Goal: Communication & Community: Answer question/provide support

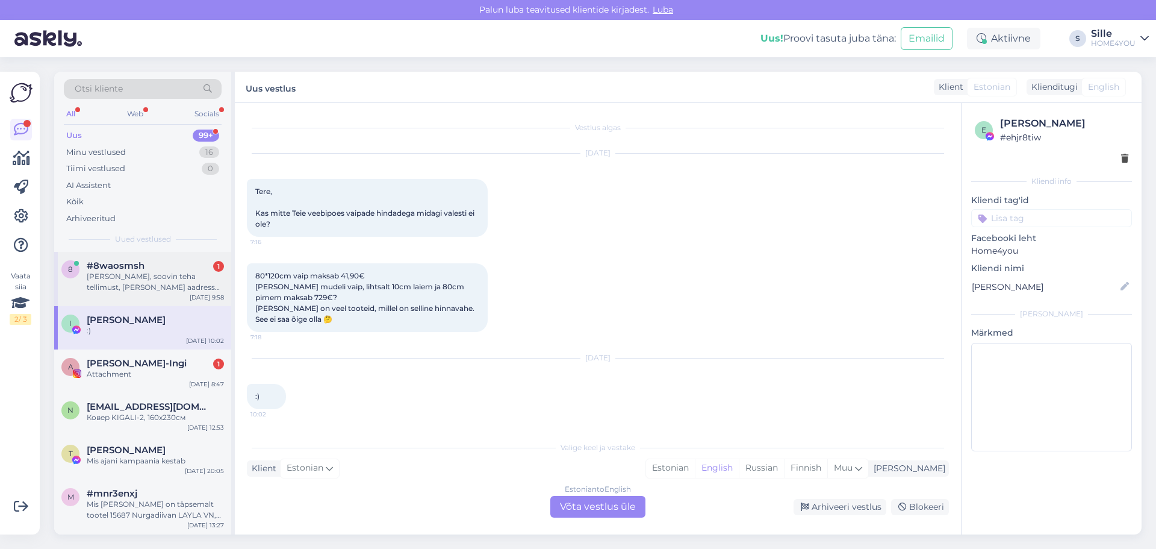
click at [142, 273] on div "[PERSON_NAME], soovin teha tellimust, [PERSON_NAME] aadress on ettevõtte nimel …" at bounding box center [155, 282] width 137 height 22
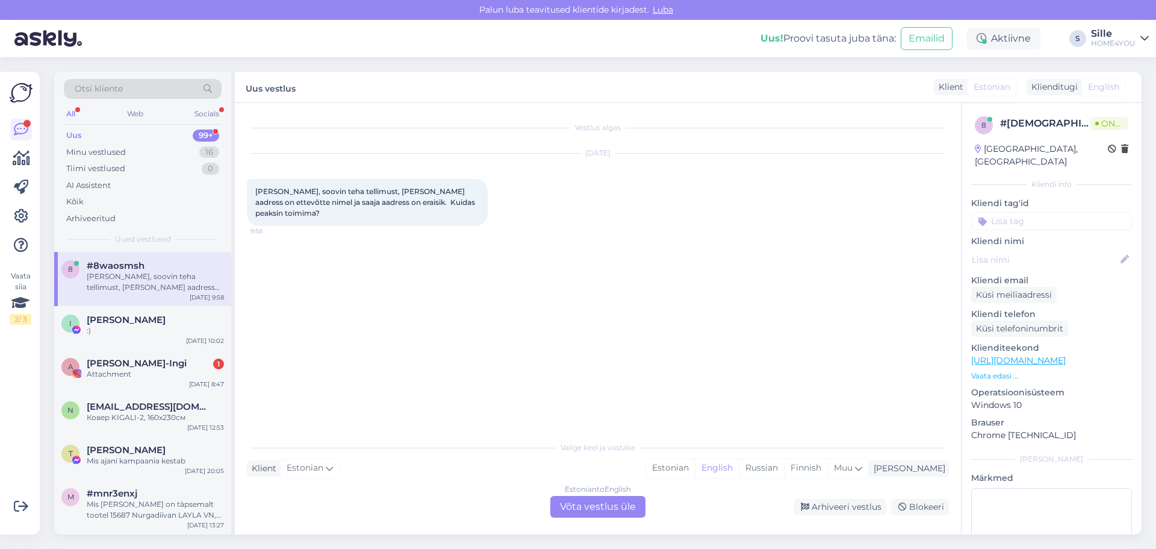
click at [576, 503] on div "Estonian to English Võta vestlus üle" at bounding box center [597, 507] width 95 height 22
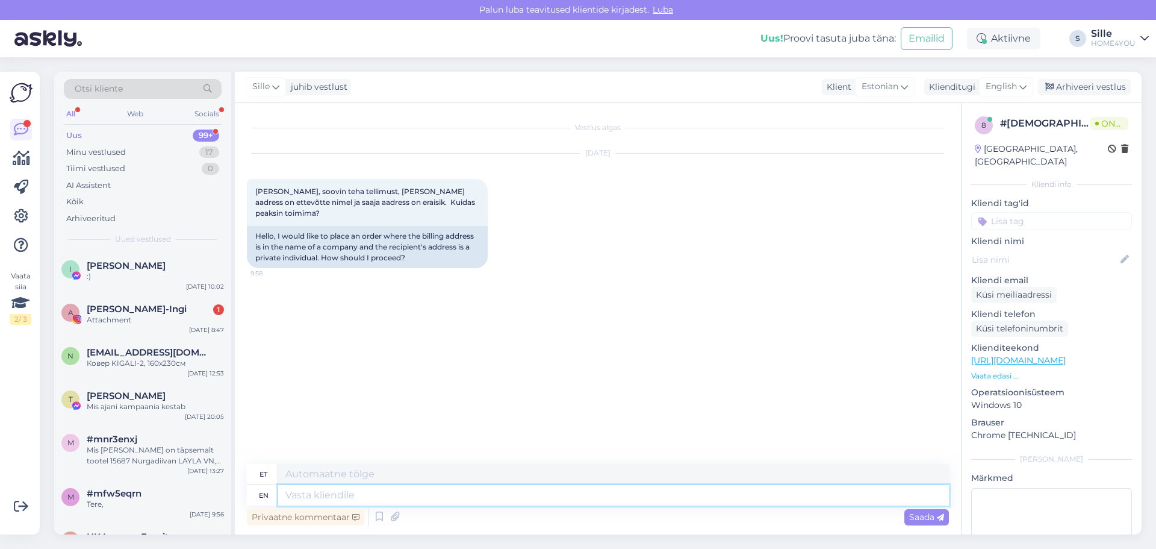
click at [489, 505] on textarea at bounding box center [613, 495] width 671 height 20
click at [391, 496] on textarea at bounding box center [613, 495] width 671 height 20
type textarea "Tere"
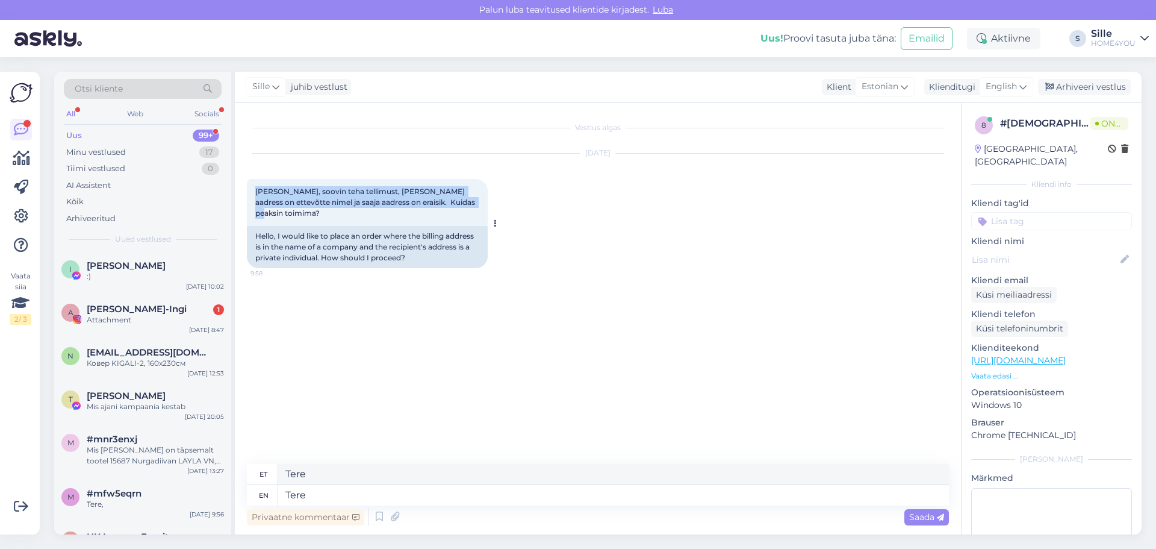
drag, startPoint x: 256, startPoint y: 188, endPoint x: 475, endPoint y: 210, distance: 220.3
click at [475, 210] on div "[PERSON_NAME], soovin teha tellimust, [PERSON_NAME] aadress on ettevõtte nimel …" at bounding box center [367, 202] width 241 height 47
copy span "[PERSON_NAME], soovin teha tellimust, [PERSON_NAME] aadress on ettevõtte nimel …"
click at [466, 315] on div "Vestlus algas [DATE] Tere, soovin teha tellimust, [PERSON_NAME] aadress on ette…" at bounding box center [603, 284] width 713 height 338
click at [449, 485] on textarea "Tere" at bounding box center [613, 495] width 671 height 20
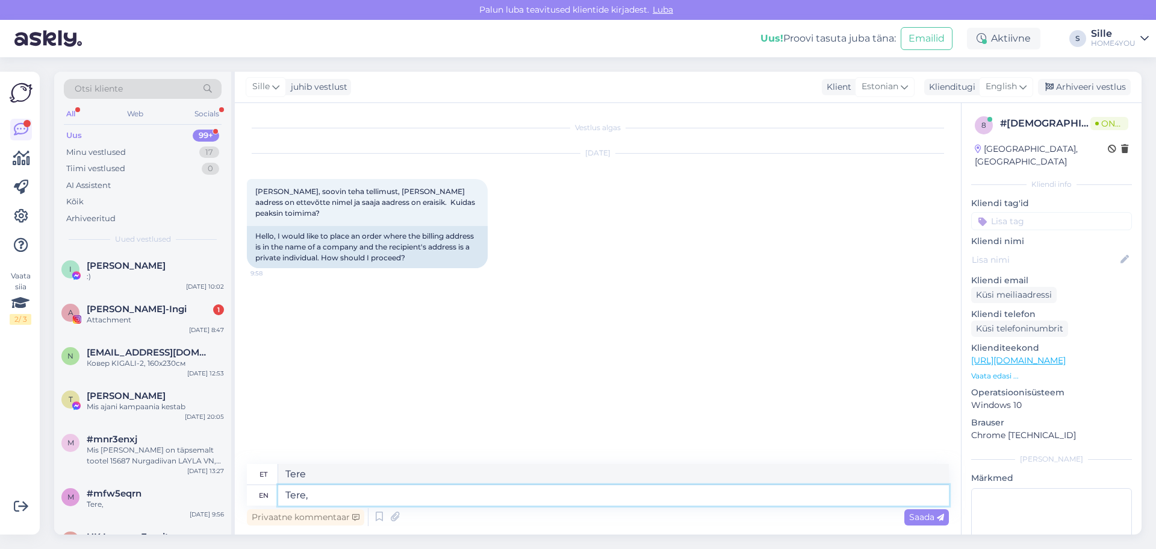
type textarea "Tere,"
type textarea "Tere, palun m"
type textarea "Tere, palun"
type textarea "Tere, palun märkige s"
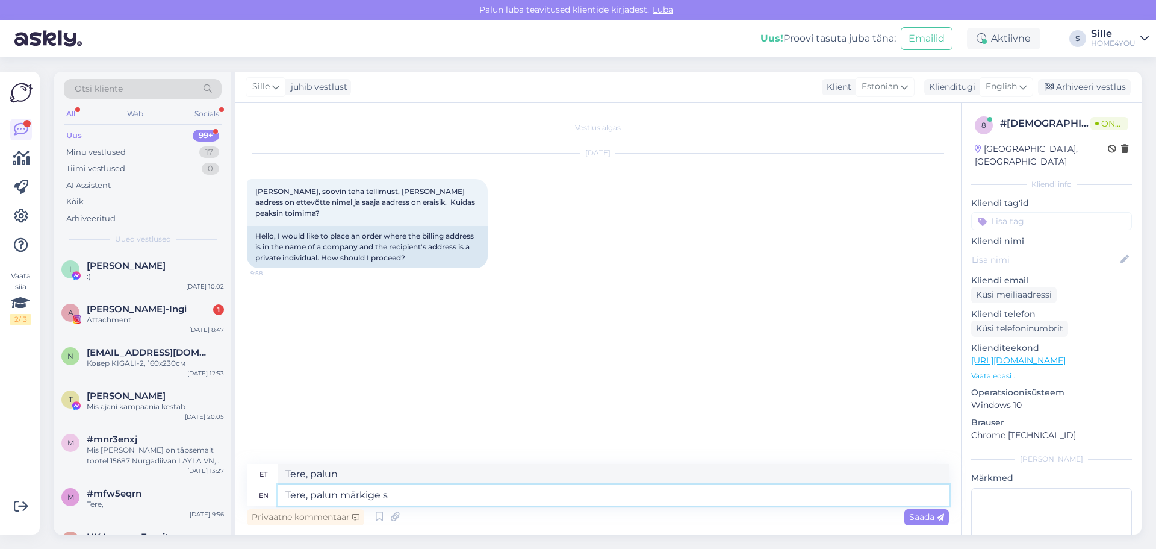
type textarea "Tere, palun märkige"
type textarea "Tere, palun märkige saaja a"
type textarea "Tere, palun märkige ära"
type textarea "Tere, palun märkige saaja aadress"
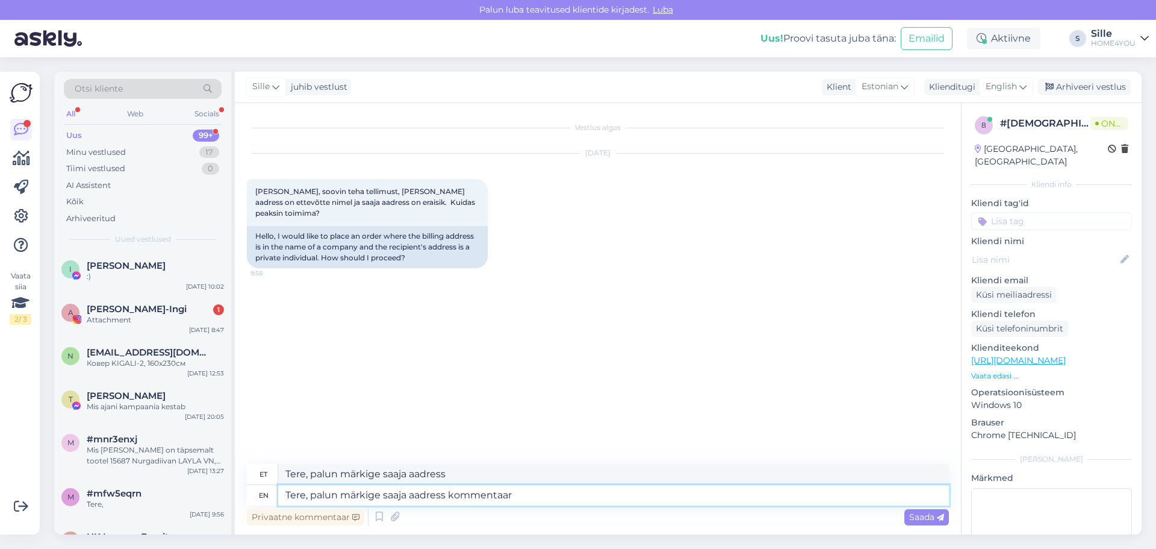
type textarea "Tere, palun märkige saaja aadress kommentaari"
type textarea "Tere, palun märkige saaja aadressi kommentaari"
type textarea "Tere, palun märkige saaja aadress kommentaari."
type textarea "Tere, palun märkige saaja aadressi kommentaari."
type textarea "Tere, palun märkige saaja"
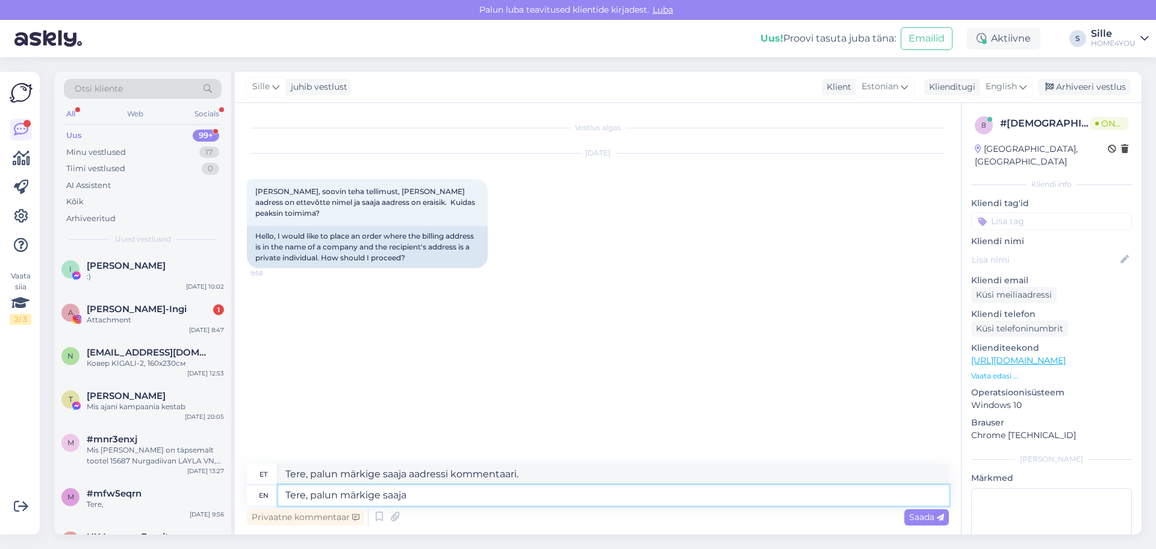
type textarea "Tere, palun märkige saaja aadress"
type textarea "Tere, palun märkige s"
type textarea "Tere, palun märkige ära"
type textarea "Tere, palun"
type textarea "Tere, palun märkige"
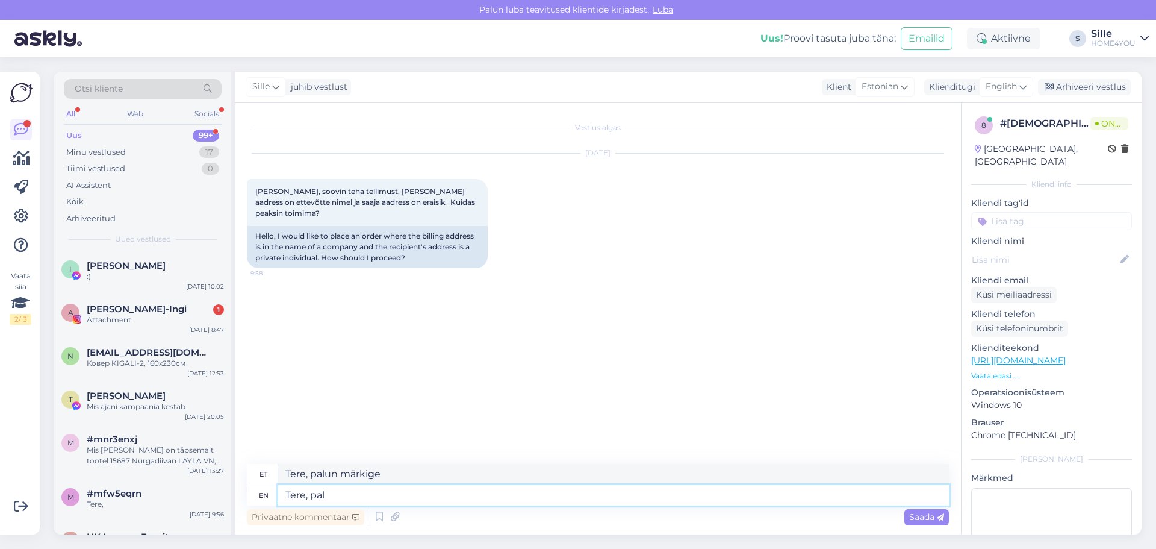
type textarea "Tere, [GEOGRAPHIC_DATA]"
type textarea "Tere, palun"
type textarea "Tere"
type textarea "Tere,"
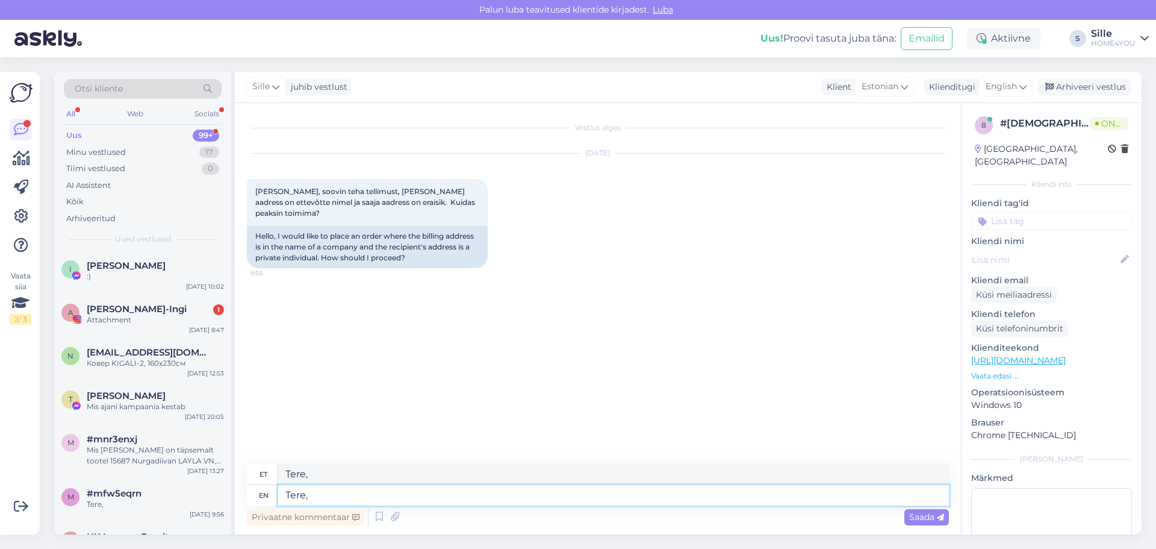
type textarea "Tere"
type textarea "Tere, kui"
type textarea "Tere,"
type textarea "Tere, kui k"
type textarea "Tere, kui"
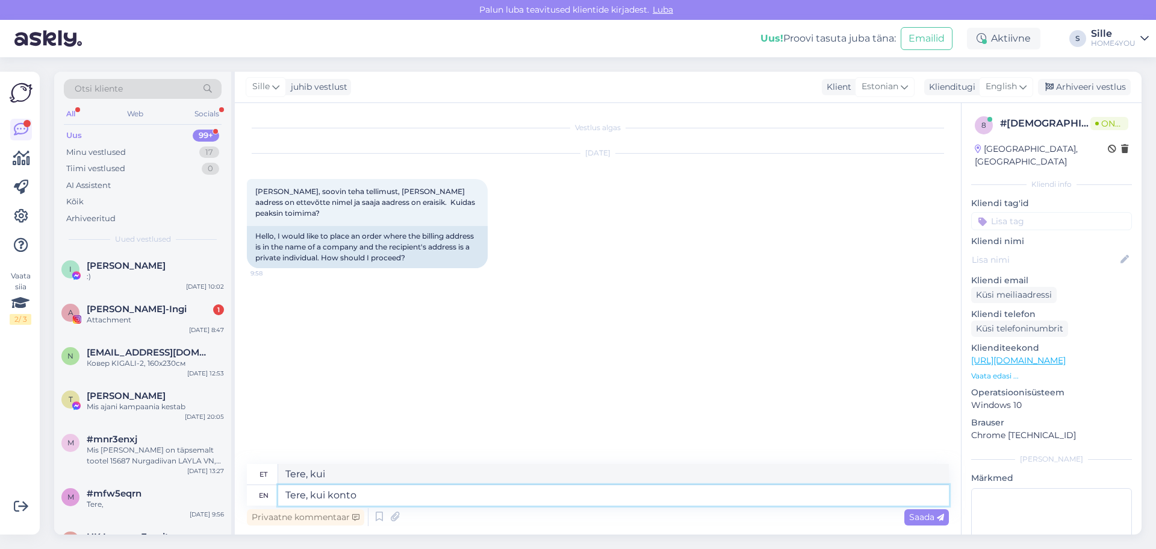
type textarea "Tere, kui konto t"
type textarea "Tere, kui konto"
type textarea "Tere, kui konto teete"
type textarea "Tere, kui konto [PERSON_NAME]"
type textarea "Tere, kui konto teete saate"
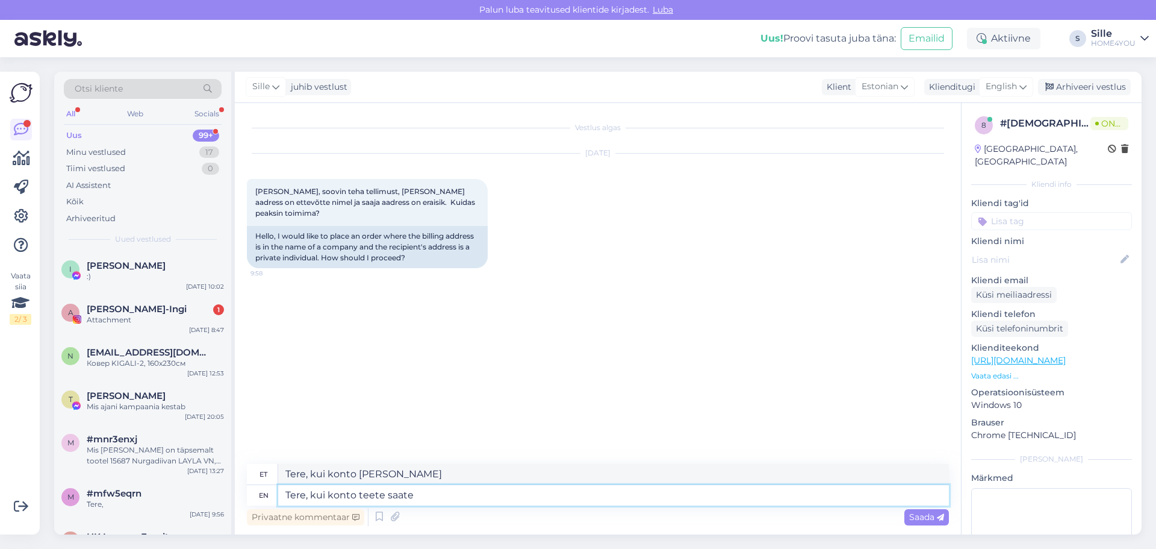
type textarea "Tere, kui konto teete saate"
type textarea "Tere, kui konto teete saate valida"
type textarea "Tere, kui konto teete saate [PERSON_NAME]"
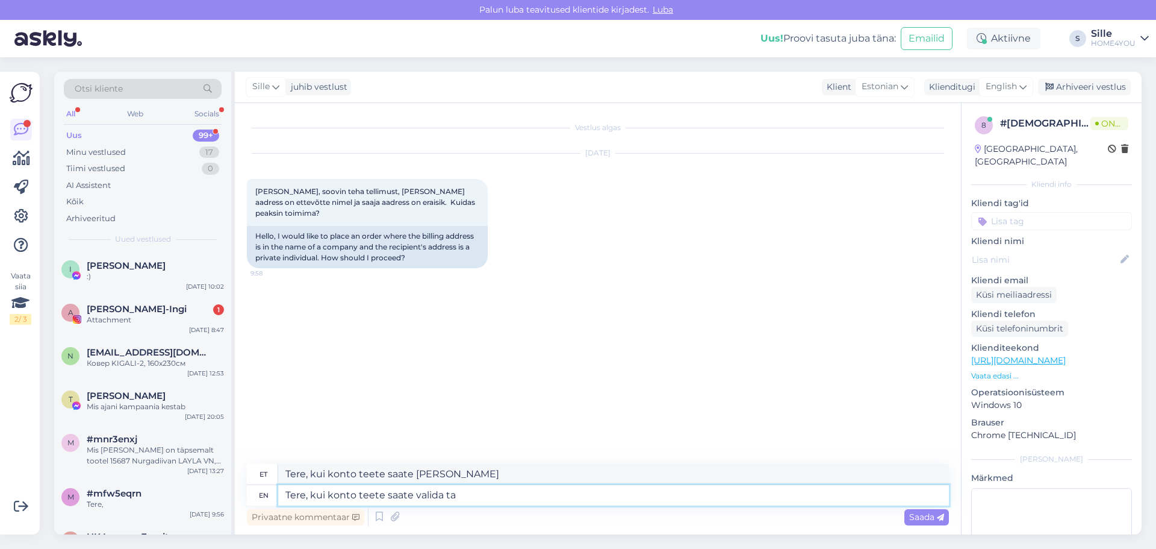
type textarea "Tere, kui konto teete saate valida t"
type textarea "Tere, kui konto teete saate valida"
type textarea "Tere, kui konto teete saate valida ette"
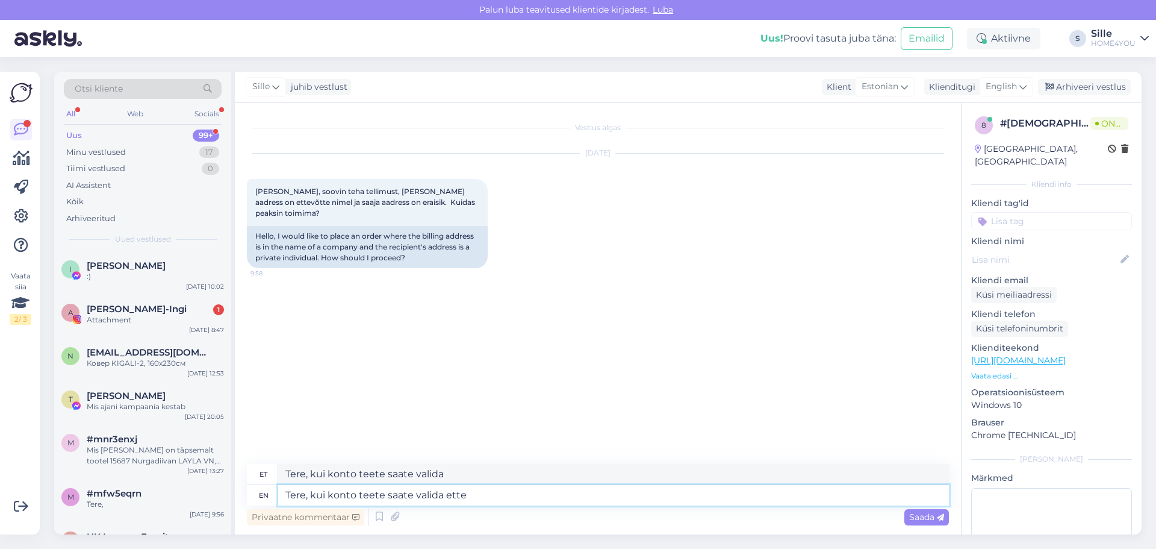
type textarea "Tere, kui konto teete saate valida ette"
type textarea "Tere, kui konto teete saate valida ettevõtte"
type textarea "Tere, kui konto teete saate valida ettevõtte aadressi ja"
type textarea "Tere, kui konto teete saate valida ettevõtte aadressi"
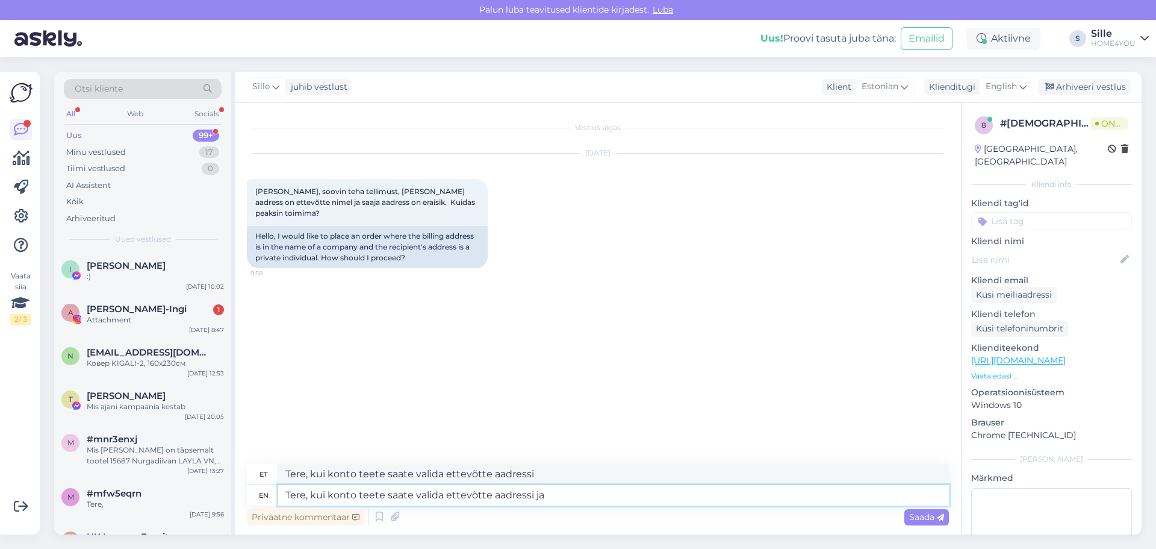
type textarea "Tere, kui konto teete saate valida ettevõtte aadressi ja"
type textarea "Tere, kui konto teete saate valida ettevõtte aadressi ja tarneaadressi era"
type textarea "Tere, kui konto teete saate valida ettevõtte aadressi ja tarneaadressi"
type textarea "Tere, kui konto teete saate valida ettevõtte aadressi ja tarneaadressi eraldi."
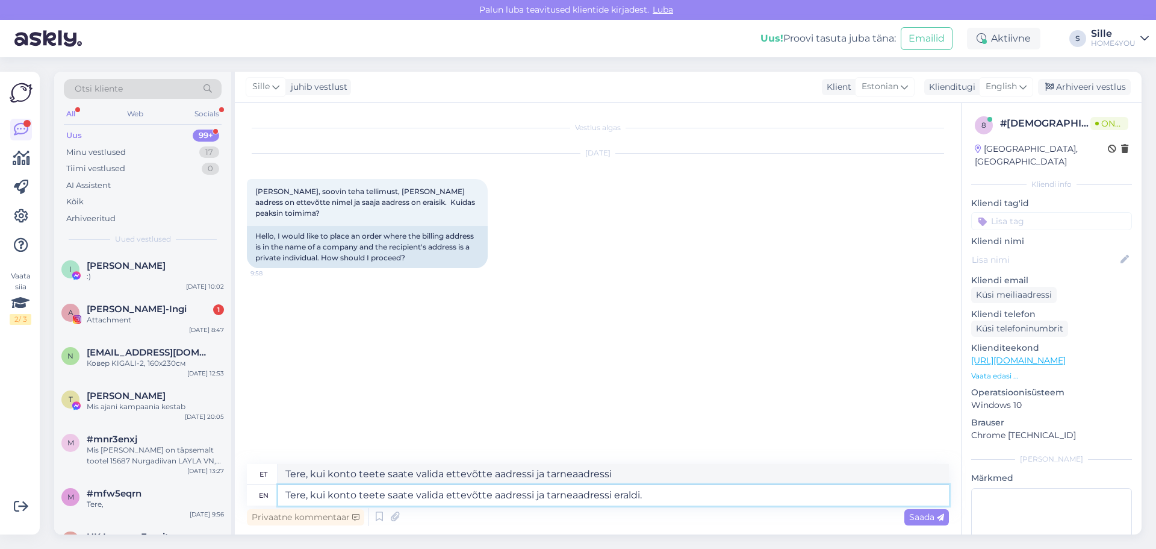
type textarea "Tere, kui konto teete saate valida ettevõtte aadressi ja tarneaadressi eraldi."
drag, startPoint x: 656, startPoint y: 496, endPoint x: 311, endPoint y: 500, distance: 344.5
click at [311, 500] on textarea "Tere, kui konto teete saate valida ettevõtte aadressi ja tarneaadressi eraldi." at bounding box center [613, 495] width 671 height 20
type textarea "Tere, märkige"
type textarea "Tere, märgid"
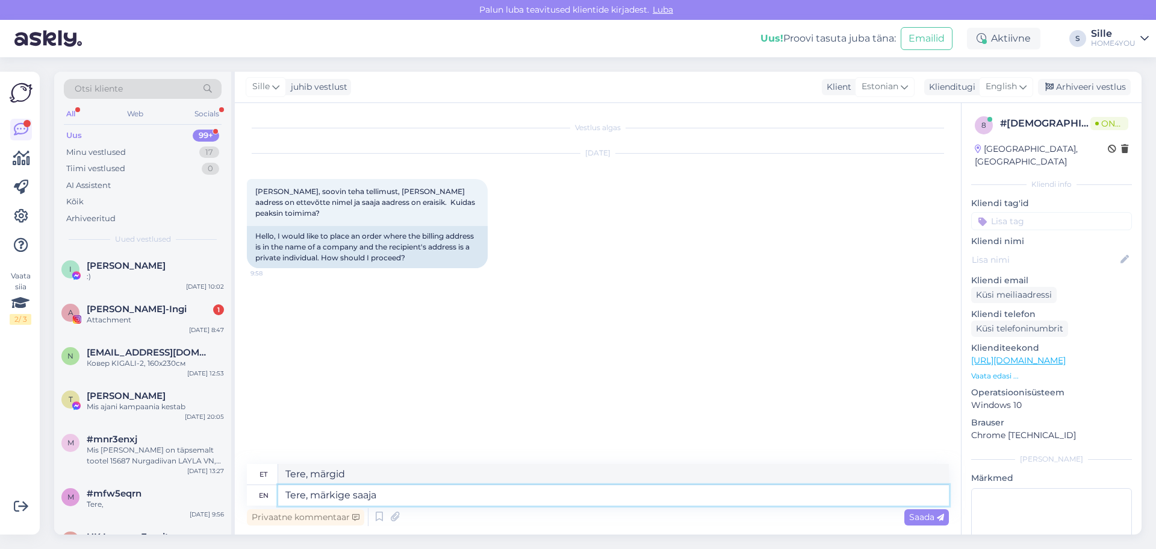
type textarea "Tere, märkige saaja"
type textarea "Tere, märgistatud saaja"
type textarea "Tere, märkige saaja aadress"
type textarea "Tere, märgitud saaja aadress"
type textarea "Tere, märkige saaja aadress komm"
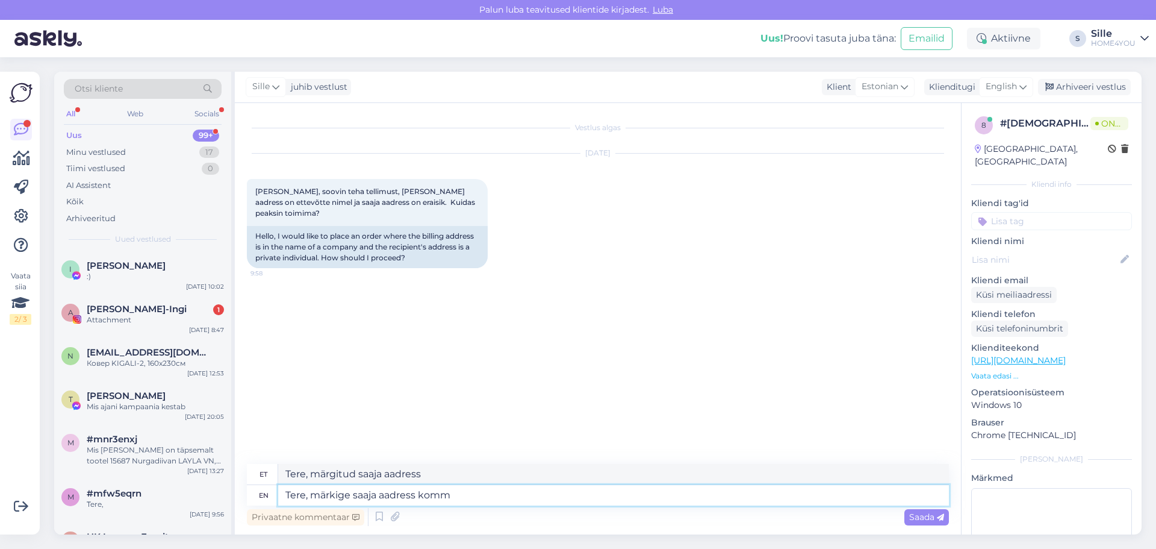
type textarea "Tere, märkige saaja aadress ko"
type textarea "Tere, märkige saaja aadress kommentaari."
type textarea "Tere, märkige saaja kommentaari kommentaari."
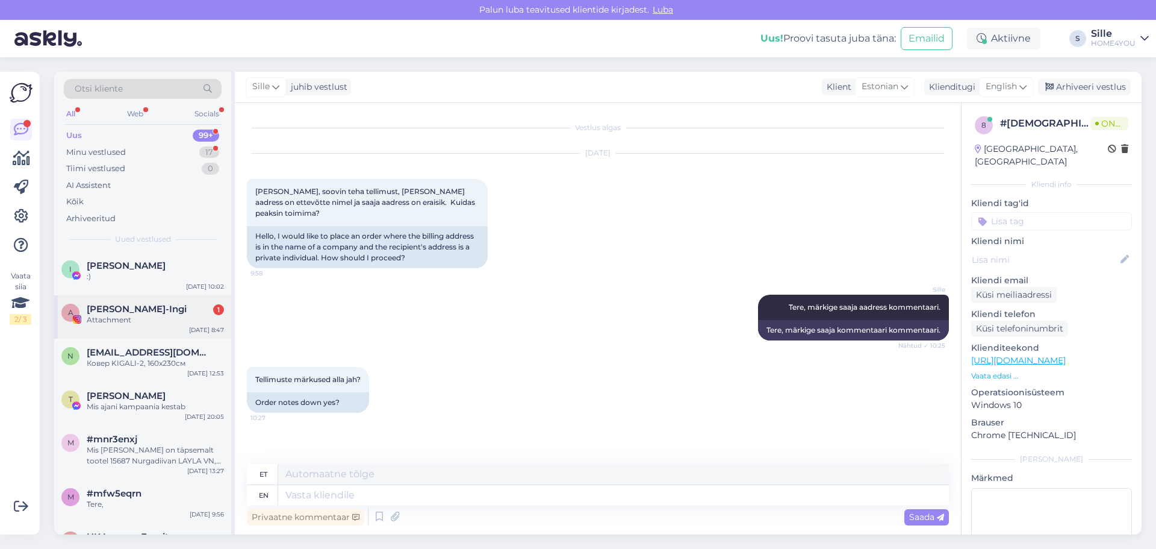
click at [168, 312] on span "[PERSON_NAME]-Ingi" at bounding box center [137, 309] width 100 height 11
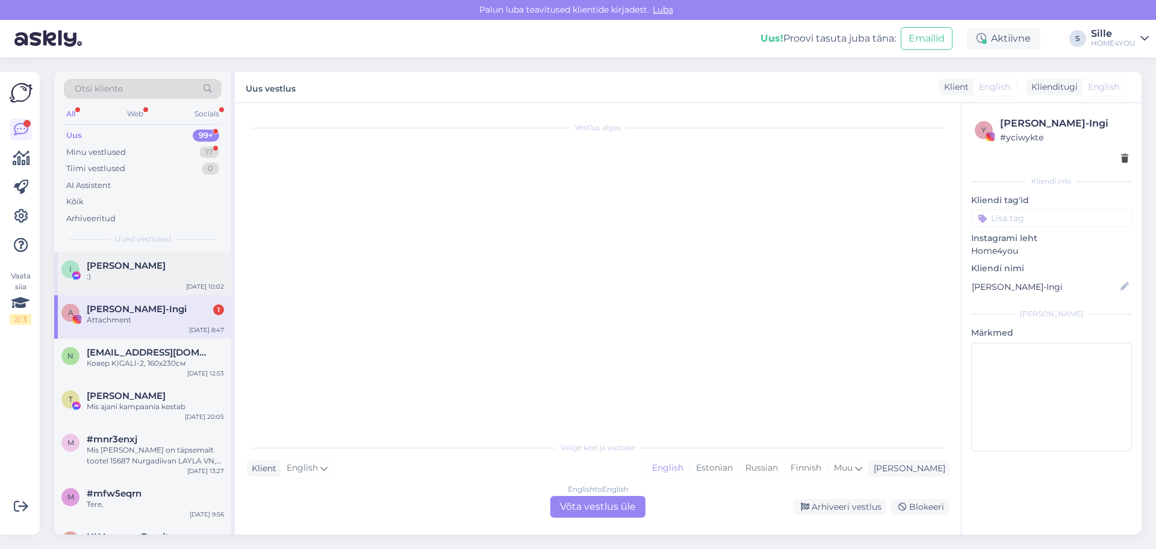
click at [160, 270] on div "[PERSON_NAME]" at bounding box center [155, 265] width 137 height 11
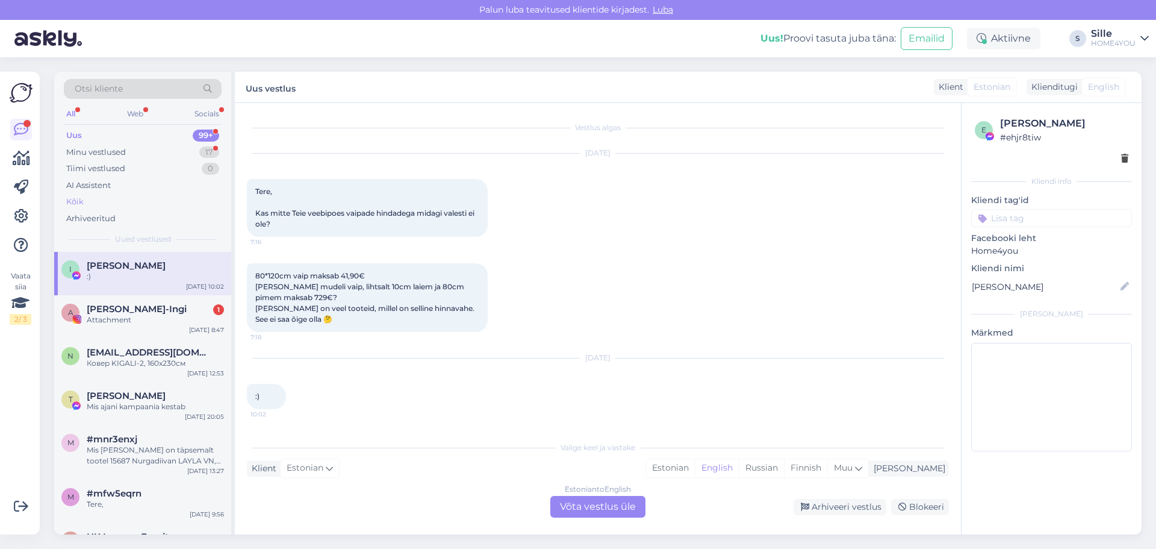
click at [85, 202] on div "Kõik" at bounding box center [143, 201] width 158 height 17
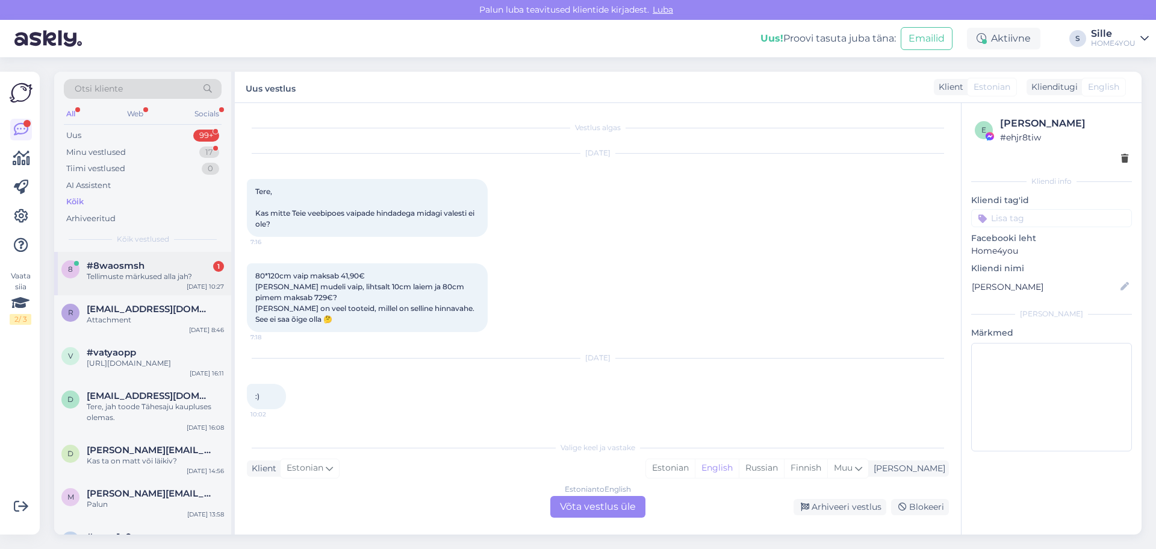
click at [122, 267] on span "#8waosmsh" at bounding box center [116, 265] width 58 height 11
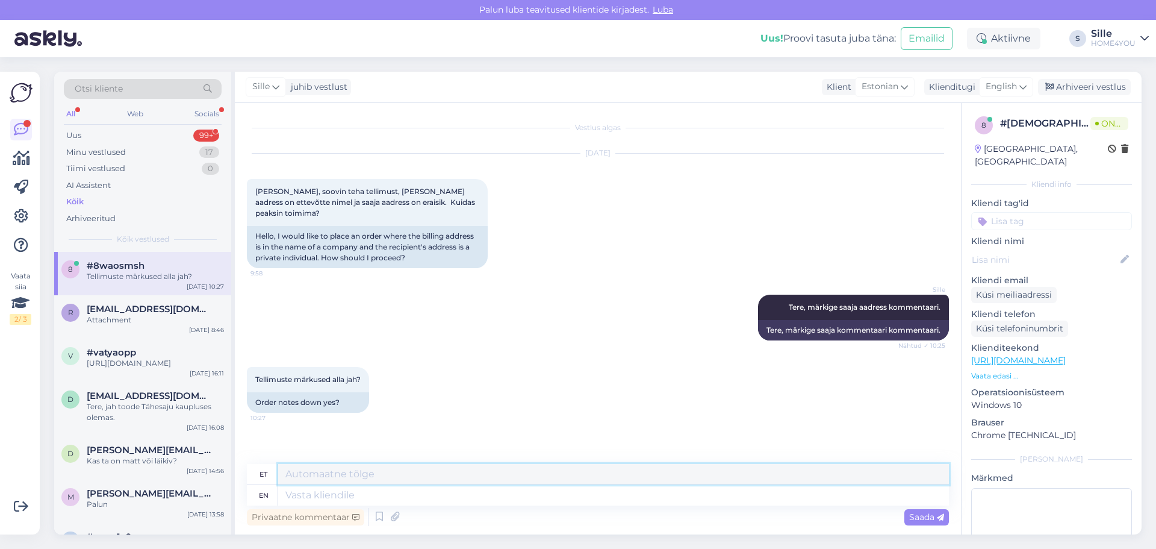
click at [370, 482] on textarea at bounding box center [613, 474] width 671 height 20
click at [372, 491] on textarea at bounding box center [613, 495] width 671 height 20
type textarea "jah"
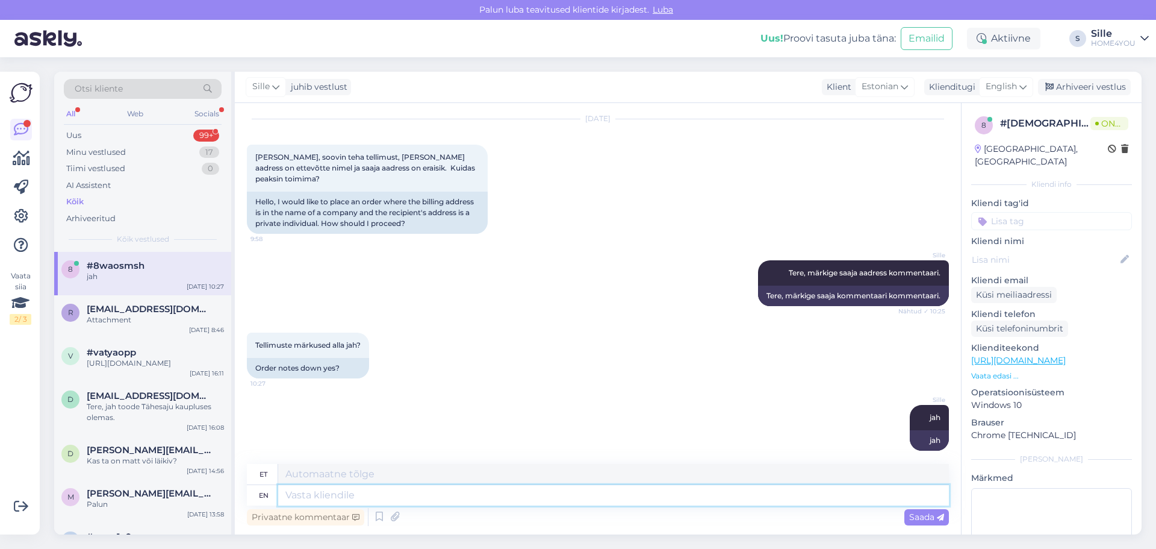
click at [419, 498] on textarea at bounding box center [613, 495] width 671 height 20
type textarea "V"
type textarea "[PERSON_NAME]"
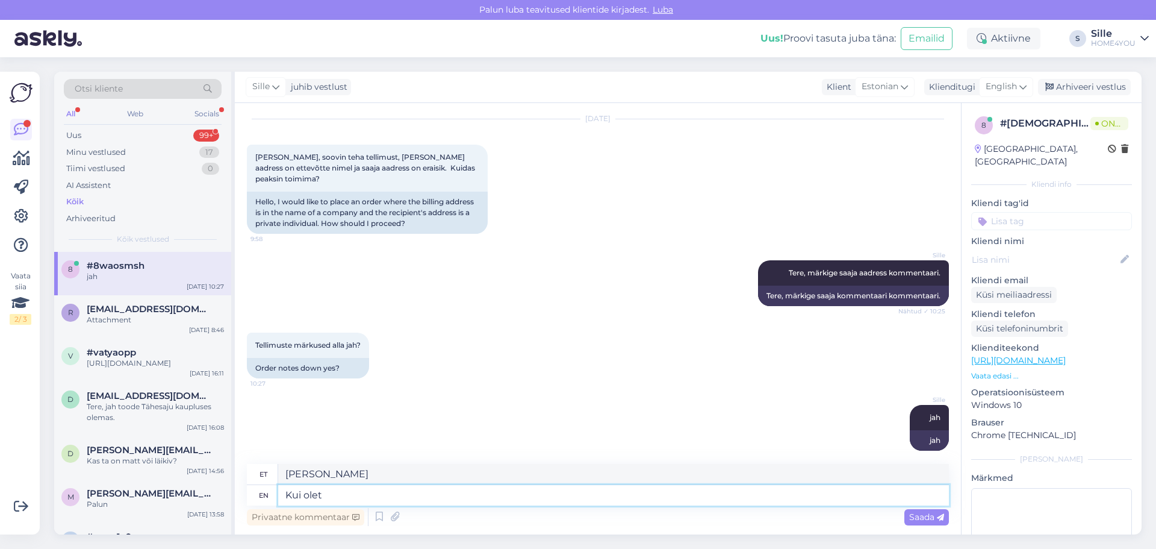
type textarea "Kui olet"
type textarea "[PERSON_NAME]"
type textarea "[PERSON_NAME] sisseloginud [PERSON_NAME]"
type textarea "[PERSON_NAME] sisse loginud"
type textarea "[PERSON_NAME] sisseloginud klient,"
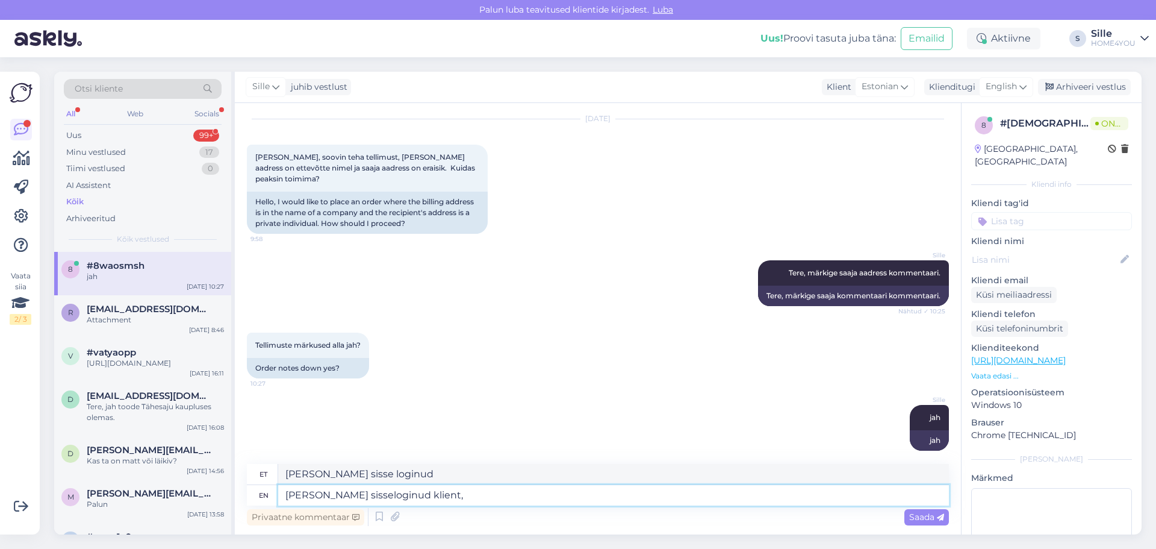
type textarea "[PERSON_NAME] sisse loginud kliendi"
type textarea "[PERSON_NAME] sisseloginud klient, s"
type textarea "[PERSON_NAME] sisseloginud klient,"
type textarea "[PERSON_NAME] sisseloginud klient, siis s"
type textarea "[PERSON_NAME] sisseloginud klient, siis"
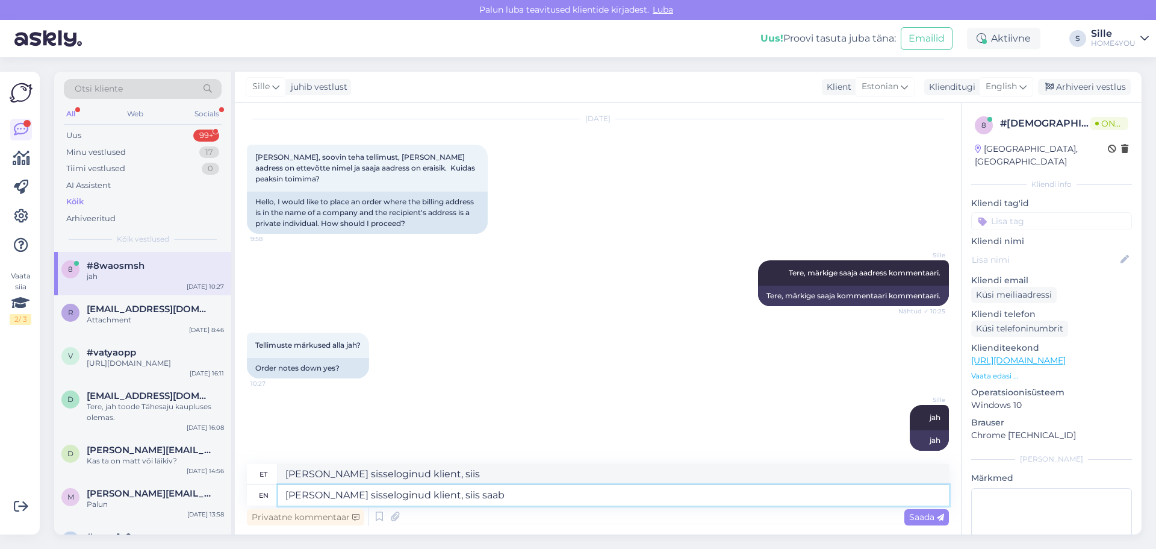
type textarea "[PERSON_NAME] sisseloginud klient, siis saab k"
type textarea "[PERSON_NAME] sisseloginud klient, siis saab"
type textarea "[PERSON_NAME] sisseloginud klient, siis saab ka"
type textarea "[PERSON_NAME] sisseloginud klient, siis saab ka a"
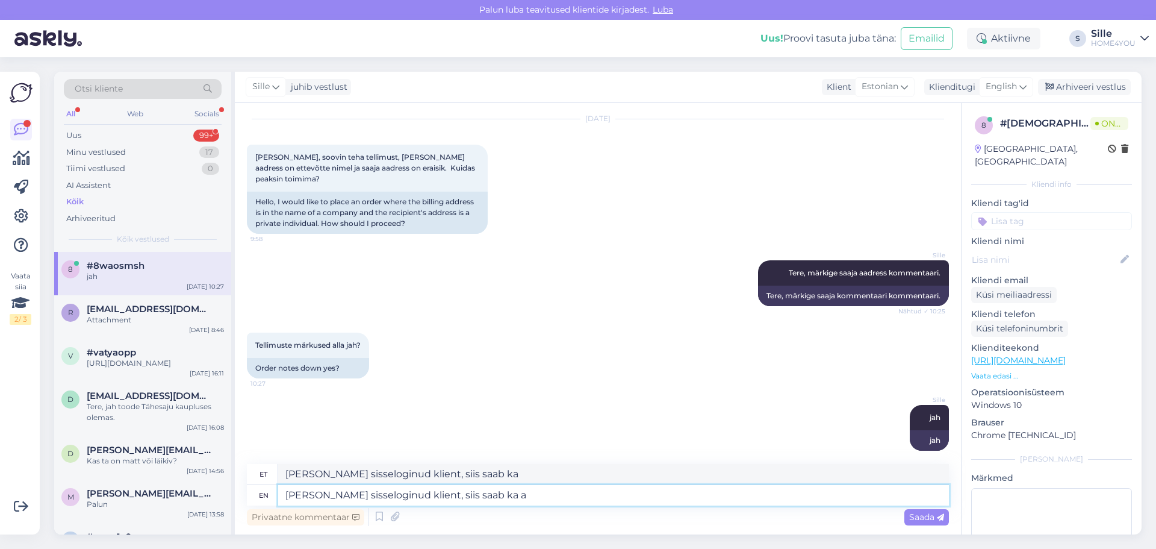
type textarea "[PERSON_NAME] sisseloginud klient, siis saab ka a"
type textarea "[PERSON_NAME] sisseloginud klient, siis saab ka"
type textarea "[PERSON_NAME] sisseloginud klient, siis saab ka s"
type textarea "[PERSON_NAME] sisseloginud klient, siis saab ka sa"
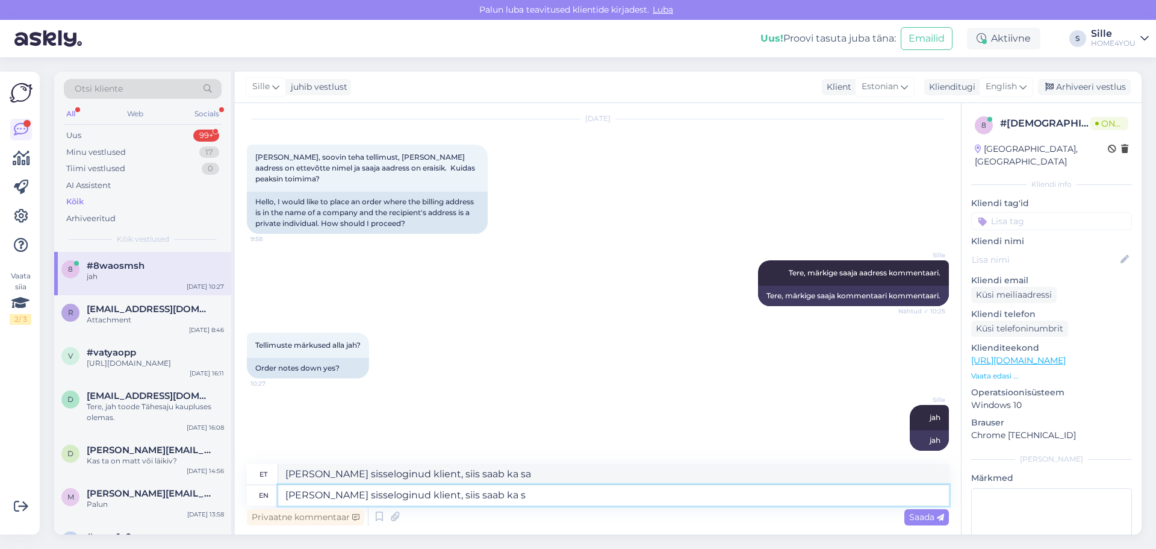
type textarea "[PERSON_NAME] sisseloginud klient, siis saab ka"
type textarea "[PERSON_NAME] sisseloginud klient, siis saab ka tarneaadressi"
type textarea "[PERSON_NAME] sisseloginud klient, siis saab ka tarneaadressi märkida"
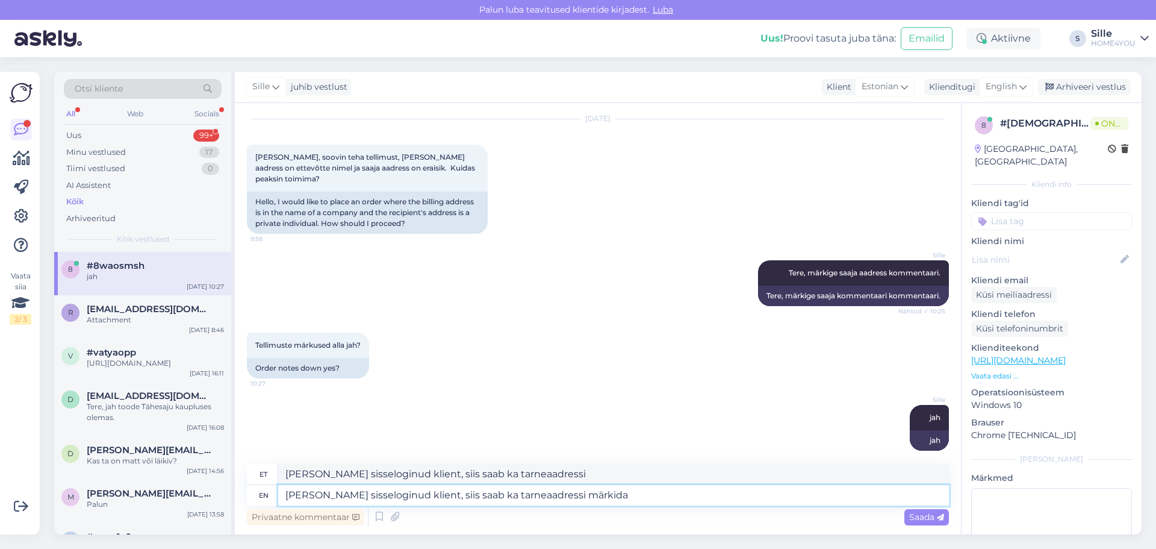
type textarea "[PERSON_NAME] sisseloginud klient, siis saab ka tarneaadressi märkida"
click at [287, 491] on textarea "[PERSON_NAME] sisseloginud klient, siis saab ka tarneaadressi märkida" at bounding box center [613, 495] width 671 height 20
type textarea "Infoks [PERSON_NAME] sisseloginud klient, siis saab ka tarneaadressi märkida"
type textarea "Infoks veel, [PERSON_NAME] sisseloginud klient, siis saab ka tarneaadressi märk…"
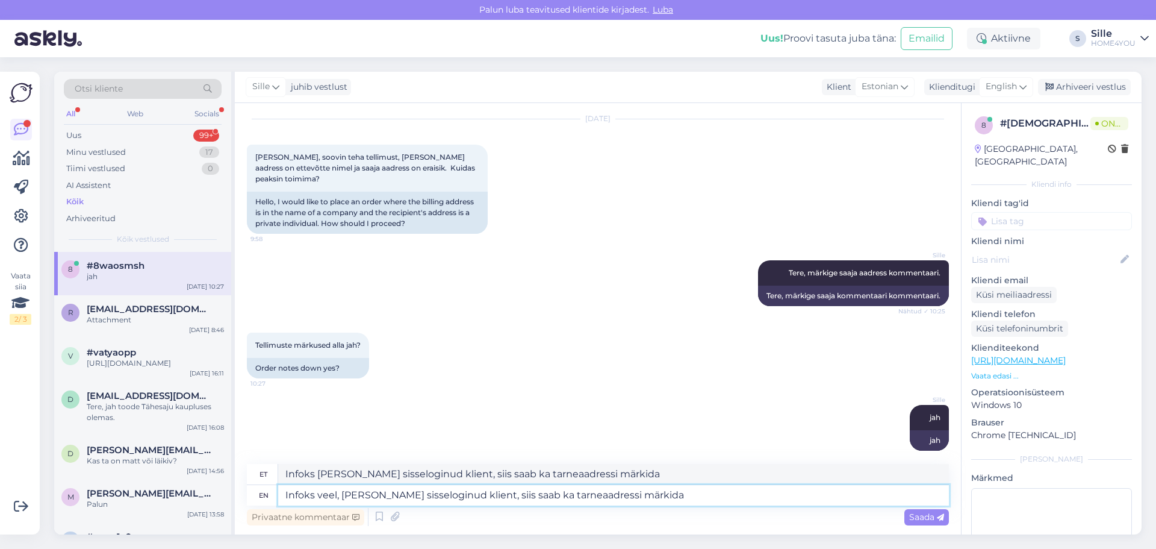
type textarea "Infoks veel, [PERSON_NAME] sisseloginud klient, siis saab ka tarneaadressi märk…"
click at [694, 499] on textarea "Infoks veel, [PERSON_NAME] sisseloginud klient, siis saab ka tarneaadressi märk…" at bounding box center [613, 495] width 671 height 20
type textarea "Infoks veel, [PERSON_NAME] sisseloginud klient, siis saab ka tarneaadressi märk…"
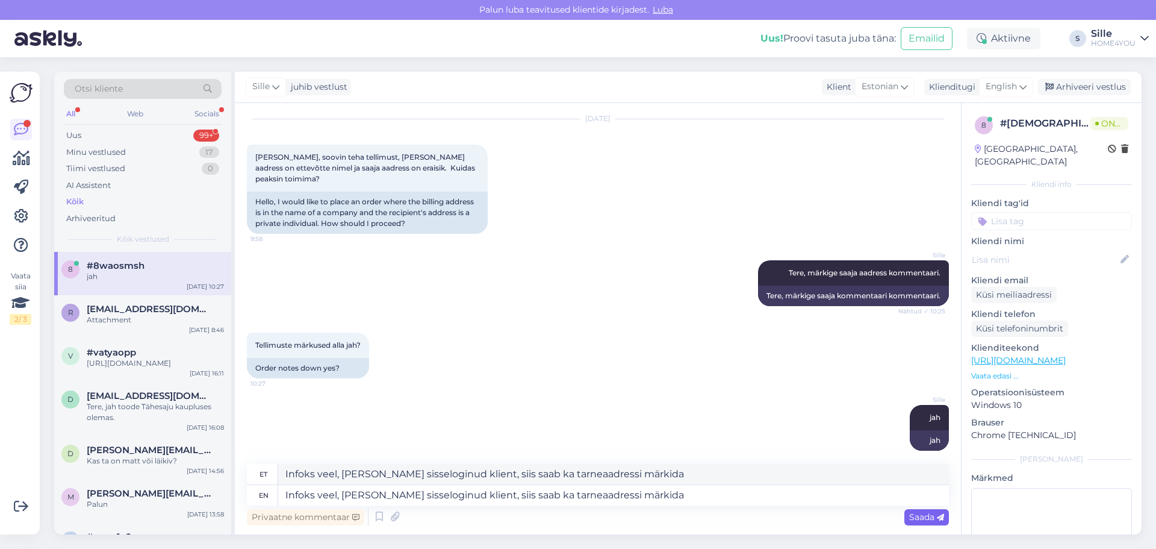
click at [924, 516] on span "Saada" at bounding box center [926, 516] width 35 height 11
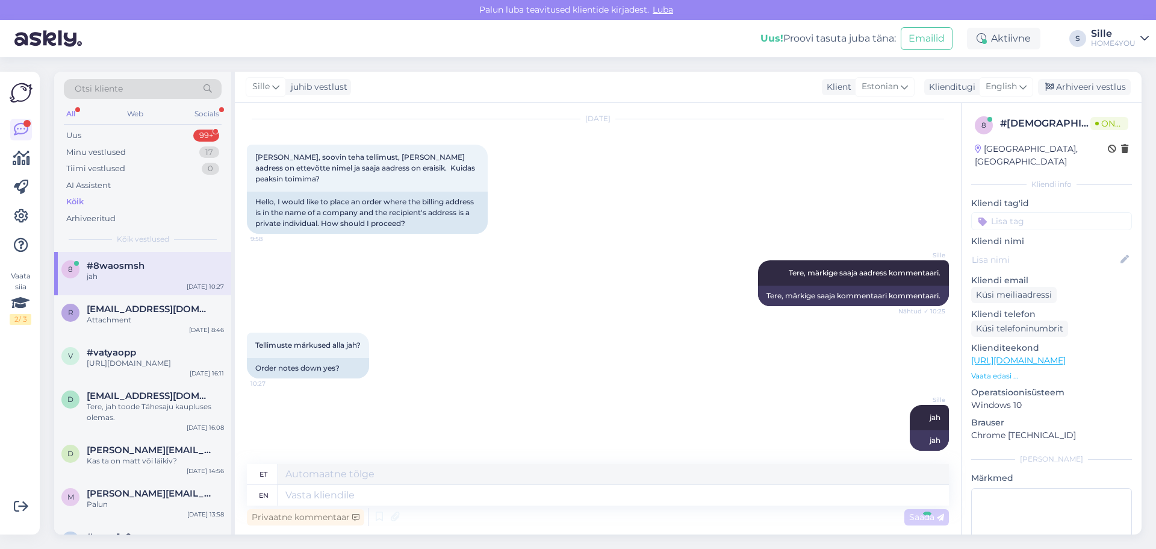
scroll to position [128, 0]
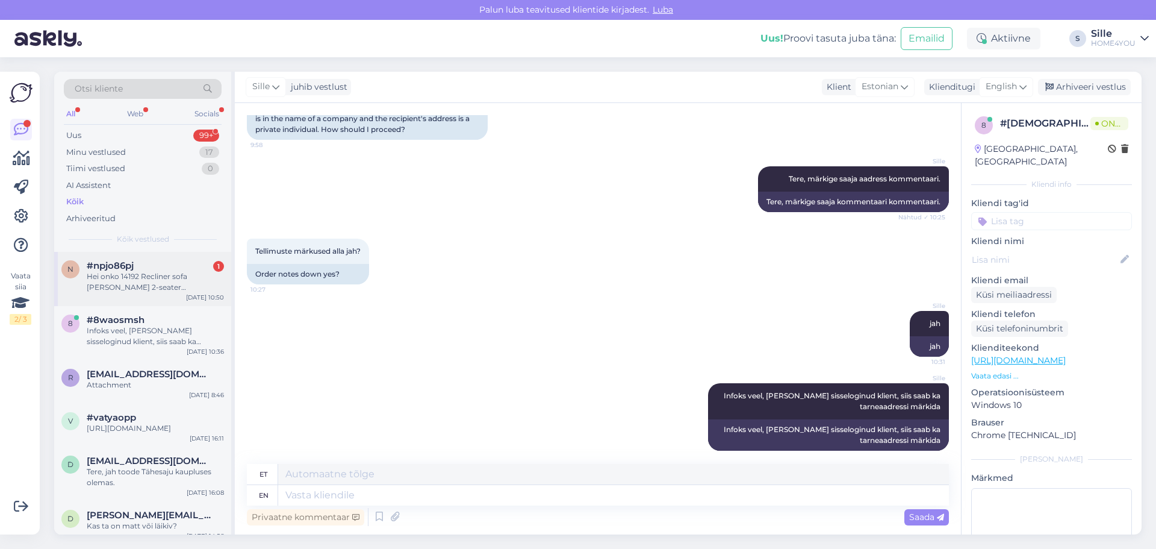
click at [155, 283] on div "Hei onko 14192 Recliner sofa [PERSON_NAME] 2-seater mahdollista saada istuimet …" at bounding box center [155, 282] width 137 height 22
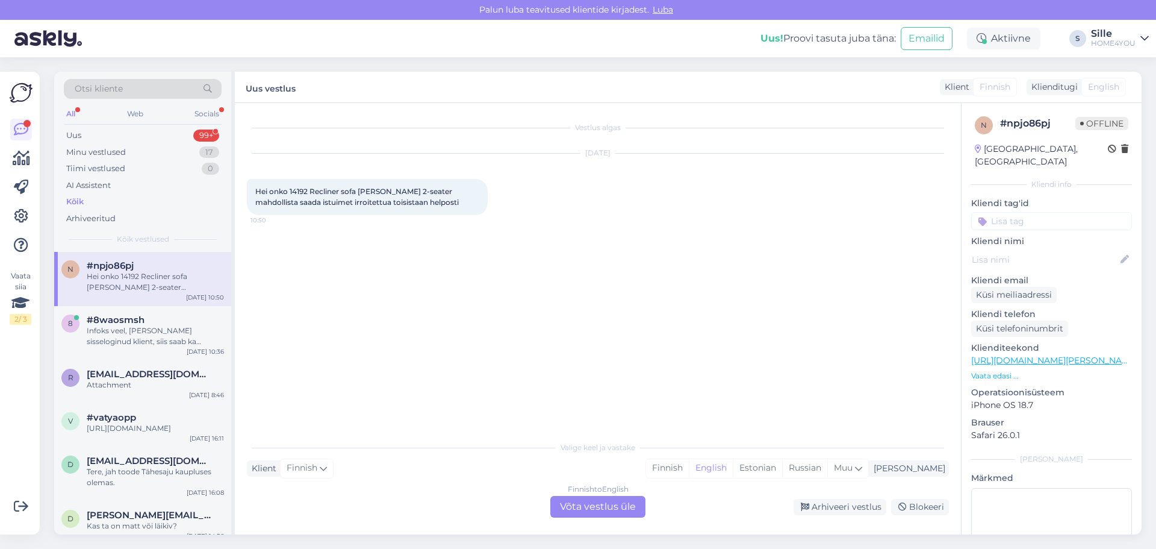
click at [572, 506] on div "Finnish to English Võta vestlus üle" at bounding box center [597, 507] width 95 height 22
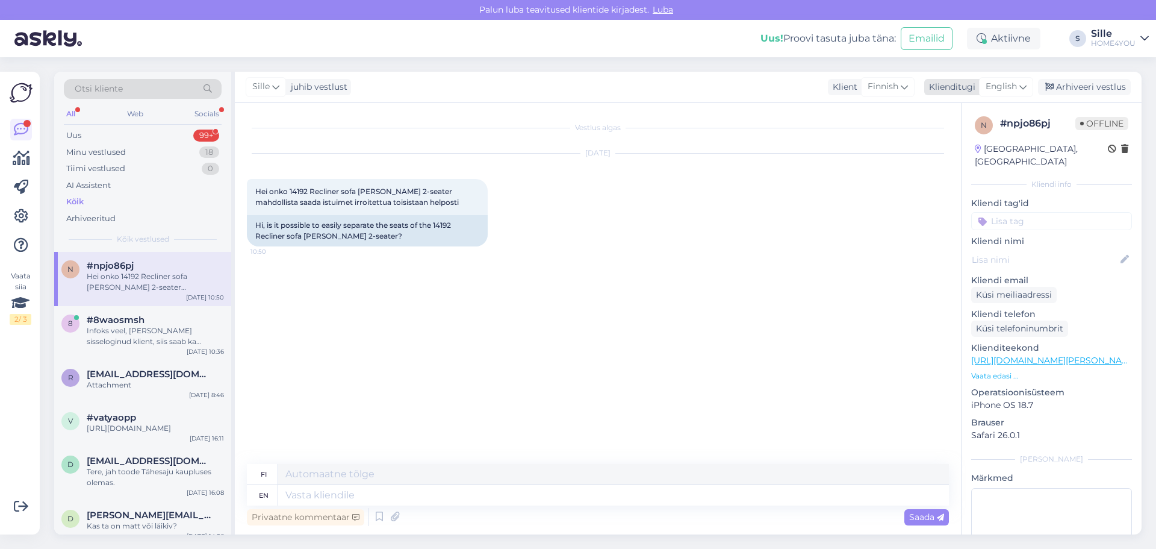
click at [1005, 81] on span "English" at bounding box center [1001, 86] width 31 height 13
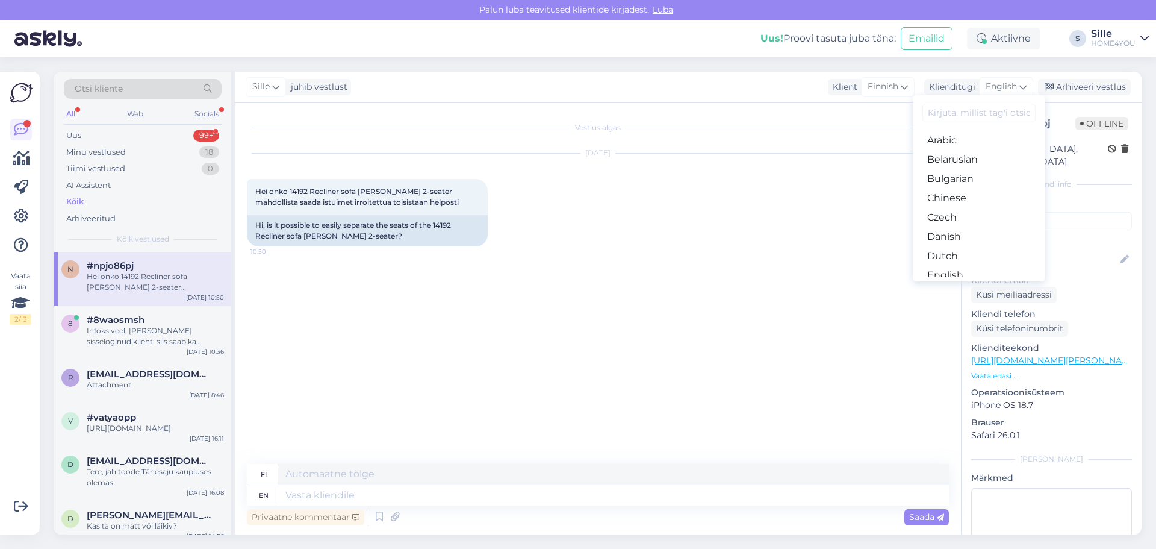
drag, startPoint x: 938, startPoint y: 232, endPoint x: 932, endPoint y: 240, distance: 9.0
click at [938, 285] on link "Estonian" at bounding box center [979, 294] width 132 height 19
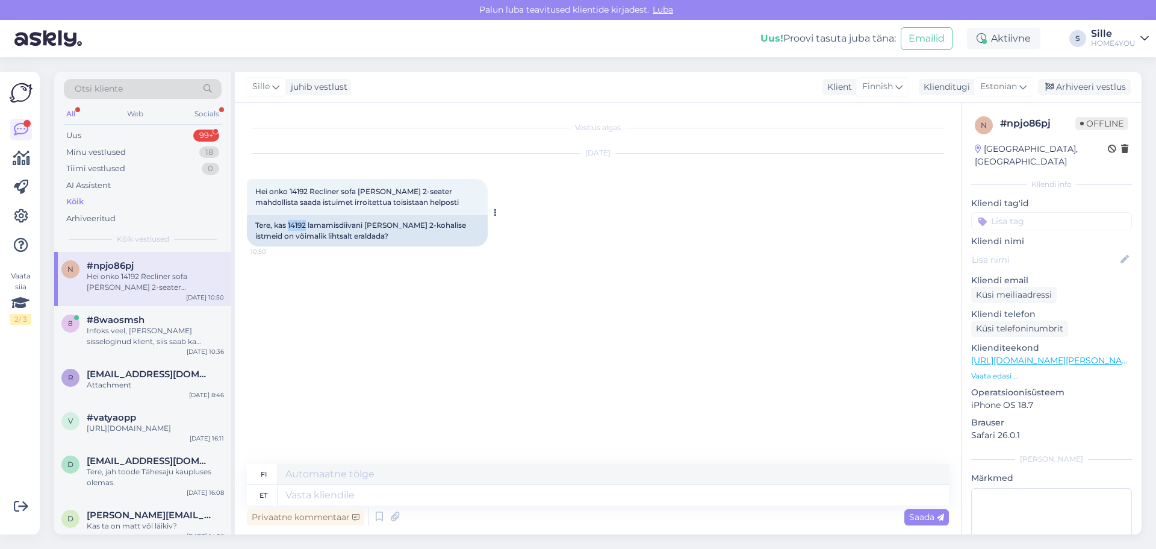
drag, startPoint x: 307, startPoint y: 224, endPoint x: 290, endPoint y: 225, distance: 16.9
click at [290, 225] on div "Tere, kas 14192 lamamisdiivani [PERSON_NAME] 2-kohalise istmeid on võimalik lih…" at bounding box center [367, 230] width 241 height 31
copy div "14192"
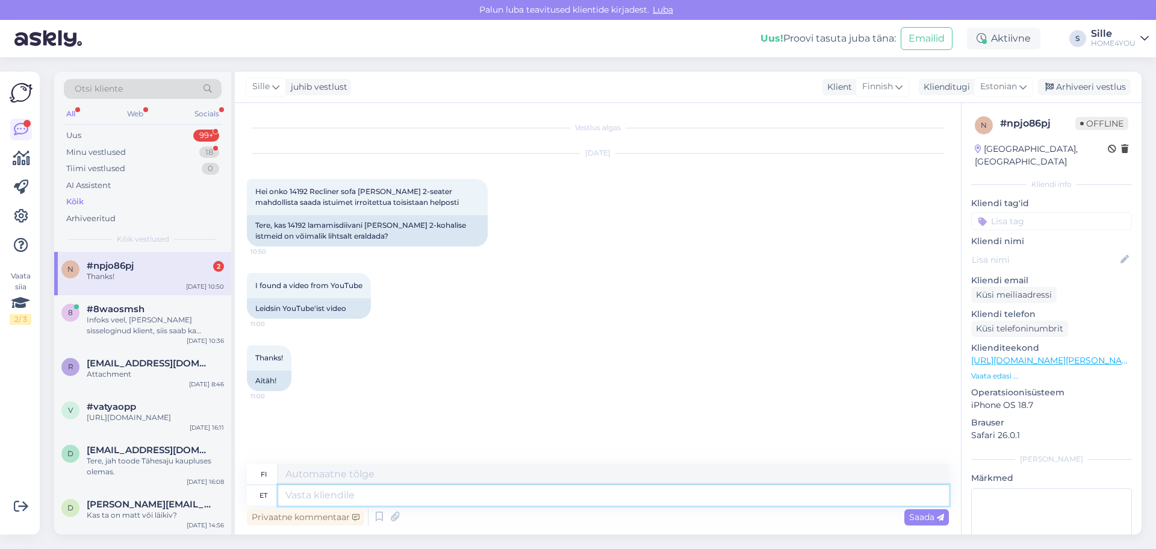
click at [403, 494] on textarea at bounding box center [613, 495] width 671 height 20
type textarea "Tere"
type textarea "Hei"
type textarea "Tere,"
type textarea "Hei,"
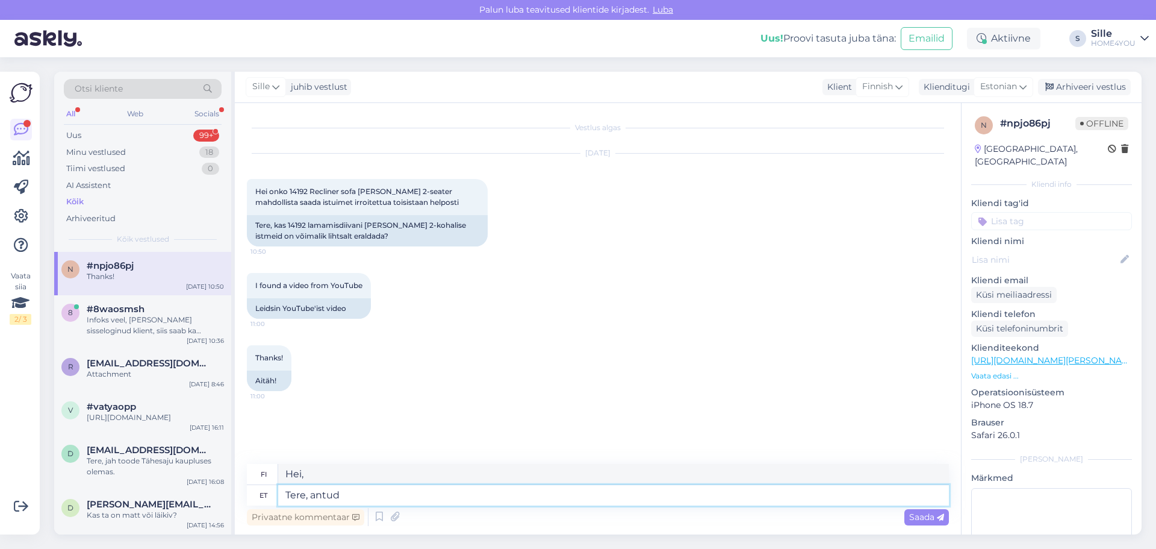
type textarea "Tere, antud"
type textarea "Hei, annettu"
type textarea "Tere, antud diivan o"
type textarea "[PERSON_NAME], tämä sohva"
type textarea "Tere, antud diivan on"
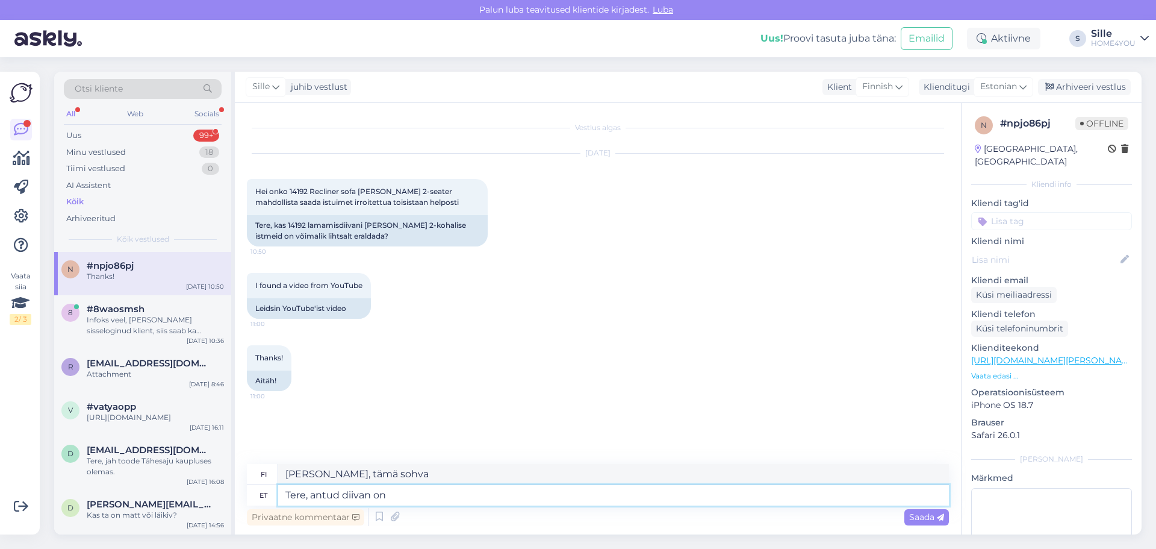
type textarea "[PERSON_NAME], tämä sohva on"
type textarea "Tere, antud diivan on ühes"
type textarea "[PERSON_NAME], tämä sohva on yhdessä"
type textarea "Tere, antud diivan on ühes tükis."
type textarea "[PERSON_NAME], tämä sohva on yhtenä kappaleena."
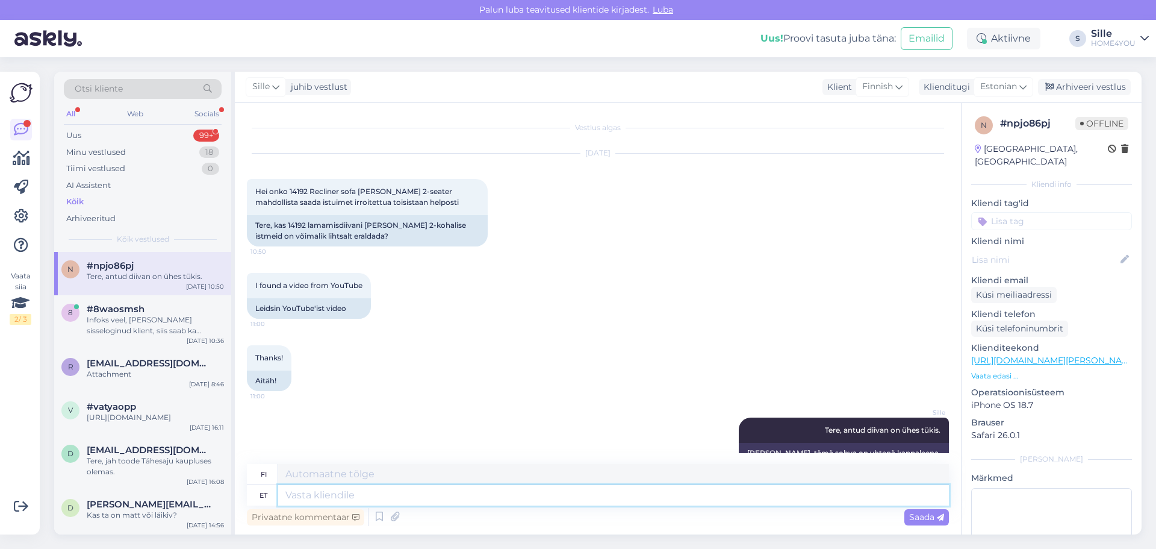
scroll to position [23, 0]
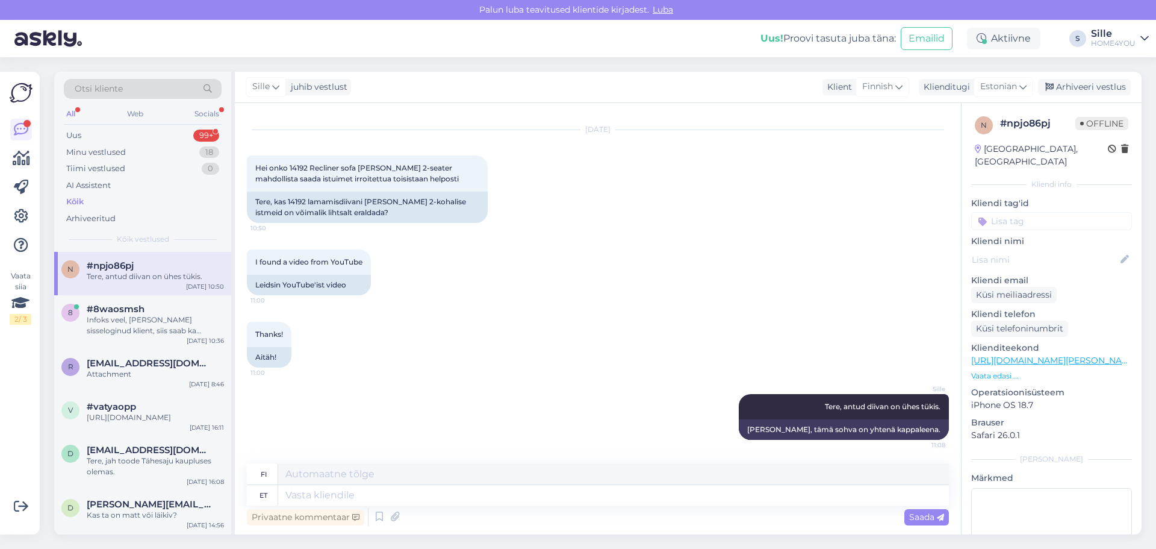
click at [84, 200] on div "Kõik" at bounding box center [143, 201] width 158 height 17
click at [78, 200] on div "Kõik" at bounding box center [74, 202] width 17 height 12
